Goal: Use online tool/utility

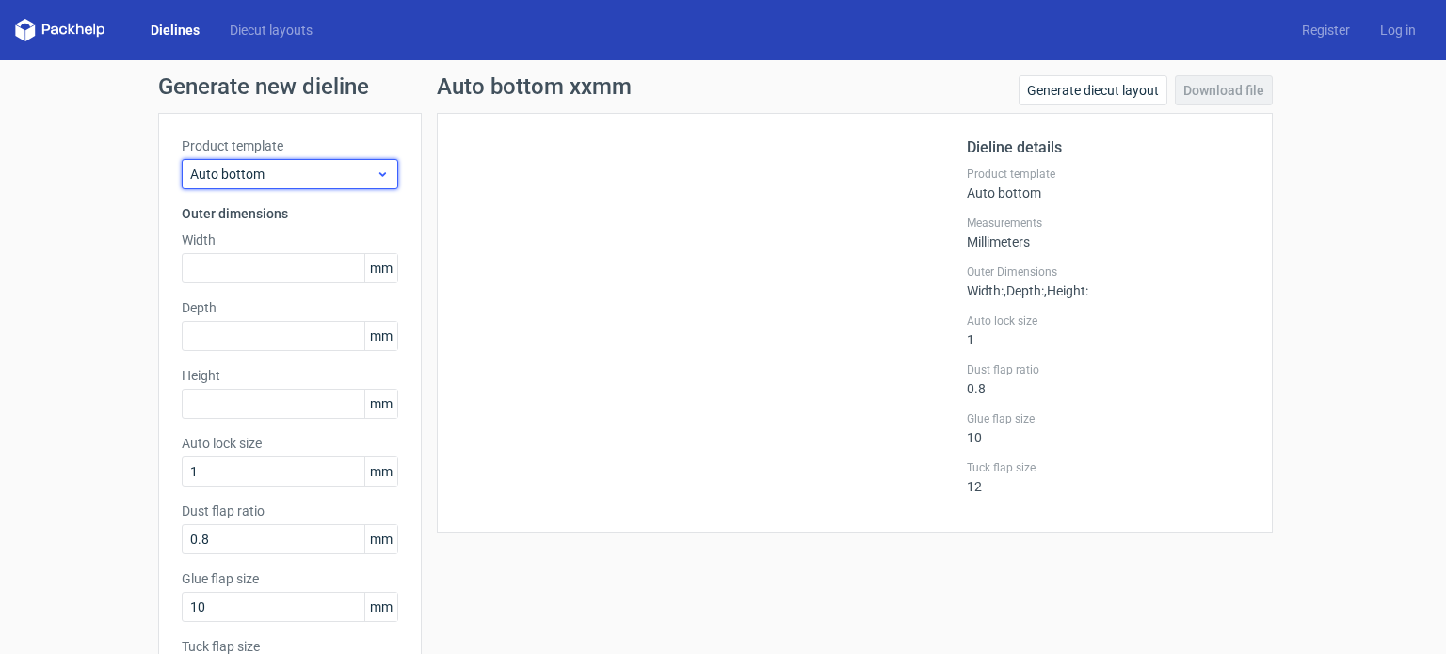
click at [258, 180] on span "Auto bottom" at bounding box center [282, 174] width 185 height 19
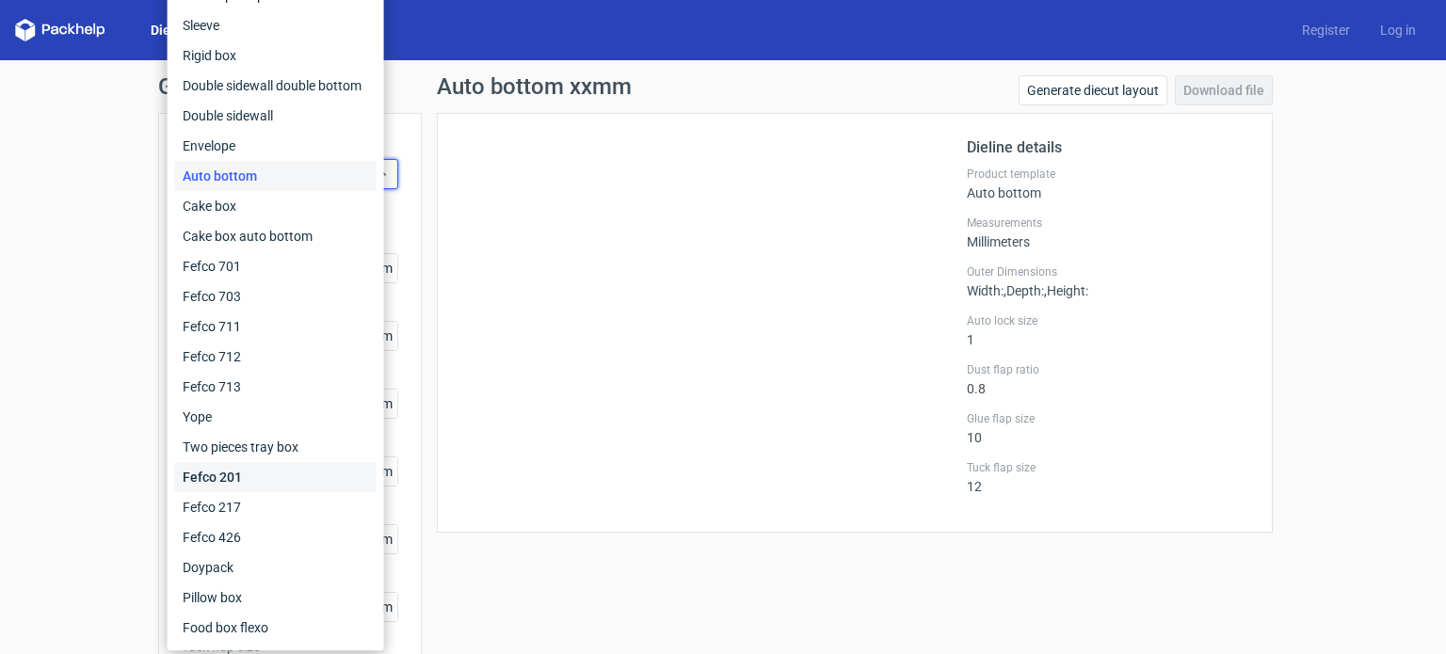
click at [218, 475] on div "Fefco 201" at bounding box center [275, 477] width 201 height 30
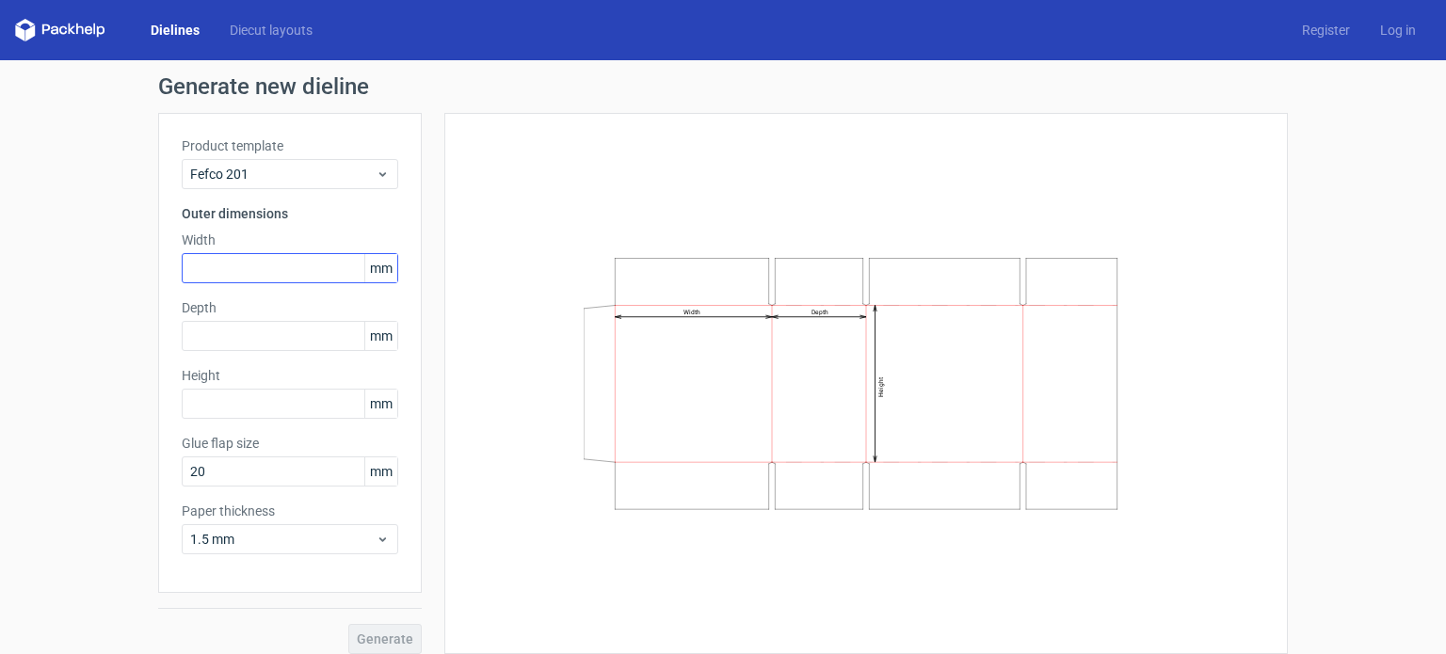
click at [218, 253] on div "Width mm" at bounding box center [290, 257] width 217 height 53
click at [217, 279] on input "text" at bounding box center [290, 268] width 217 height 30
type input "66"
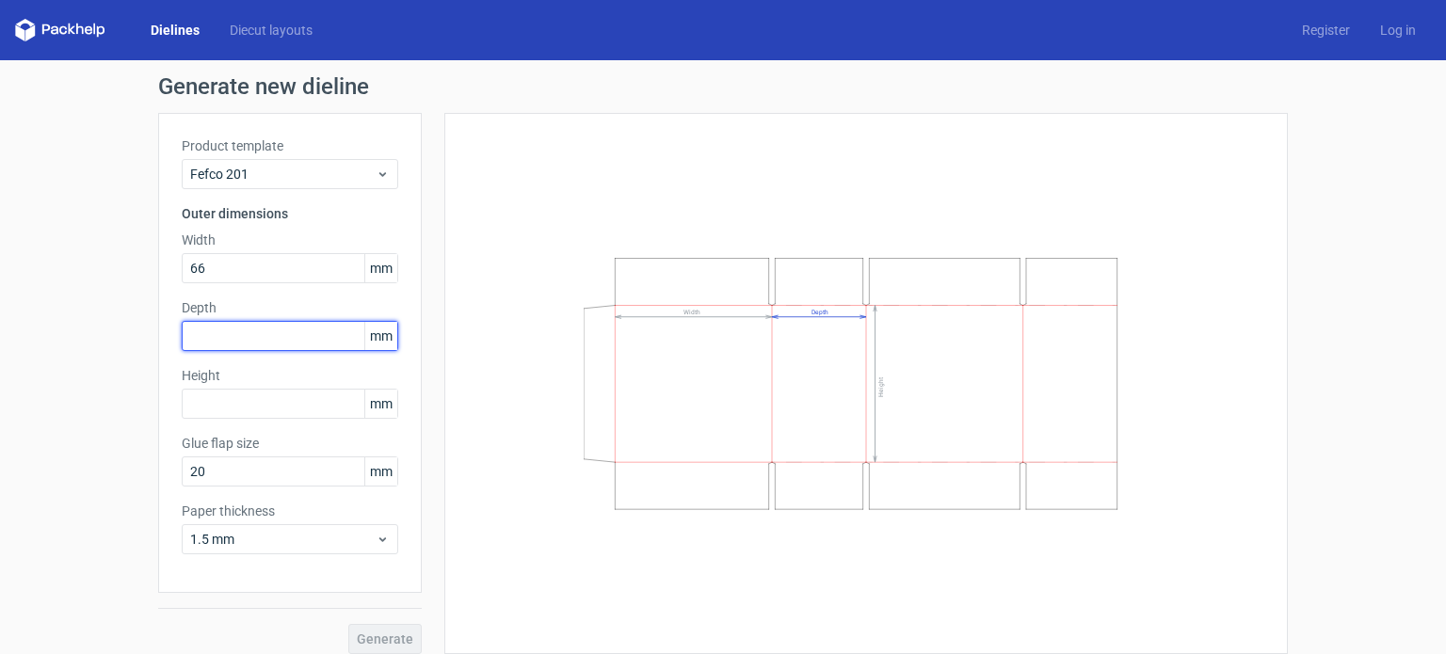
click at [245, 327] on input "text" at bounding box center [290, 336] width 217 height 30
